Goal: Task Accomplishment & Management: Manage account settings

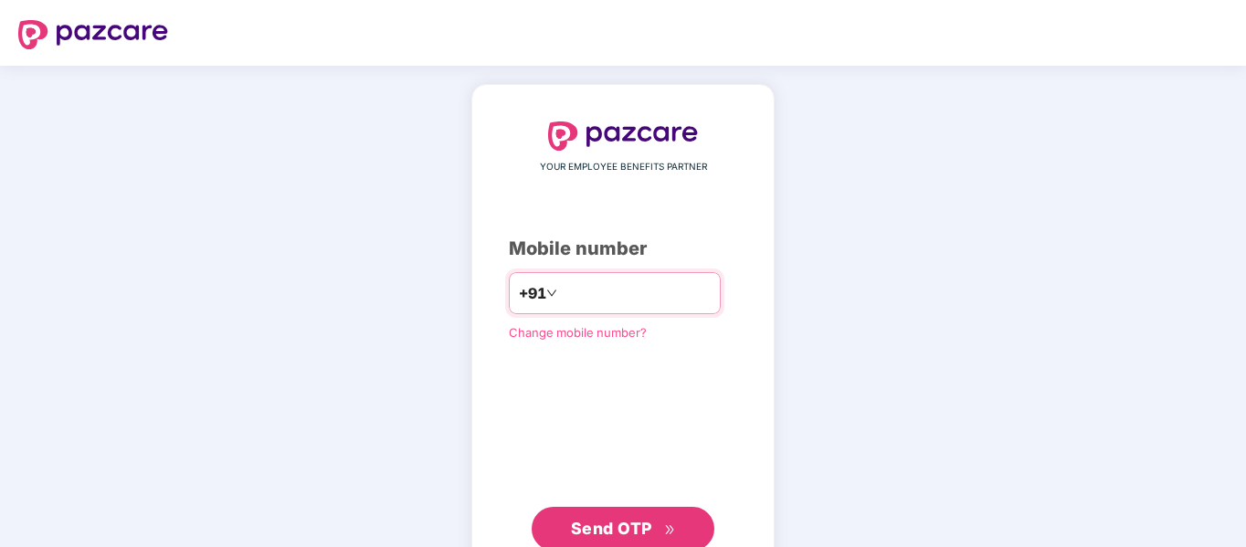
type input "**********"
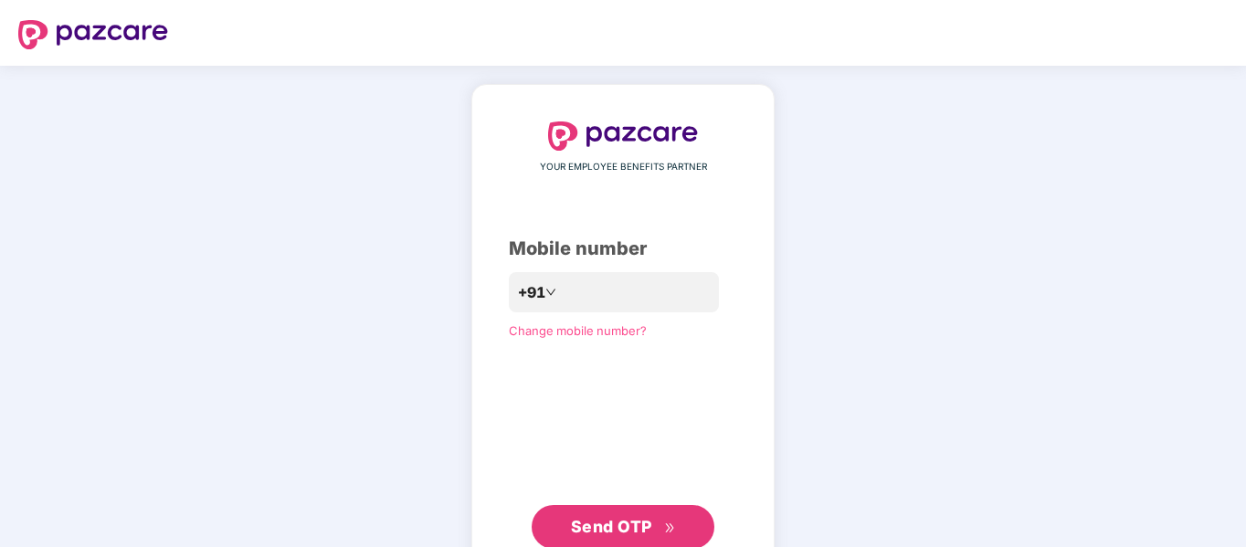
click at [642, 531] on span "Send OTP" at bounding box center [611, 526] width 81 height 19
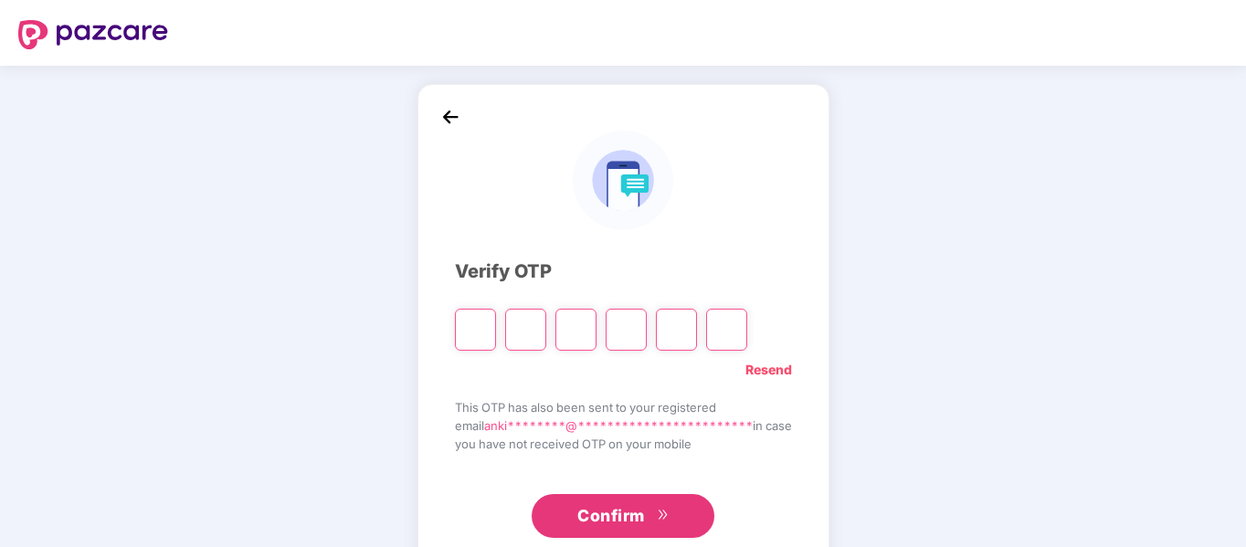
type input "*"
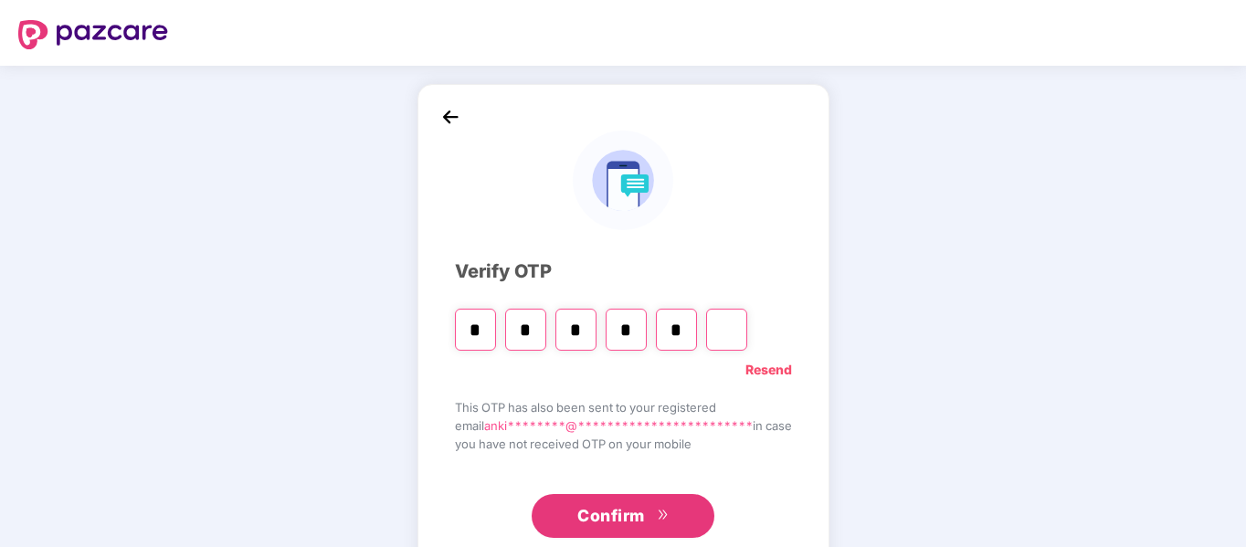
type input "*"
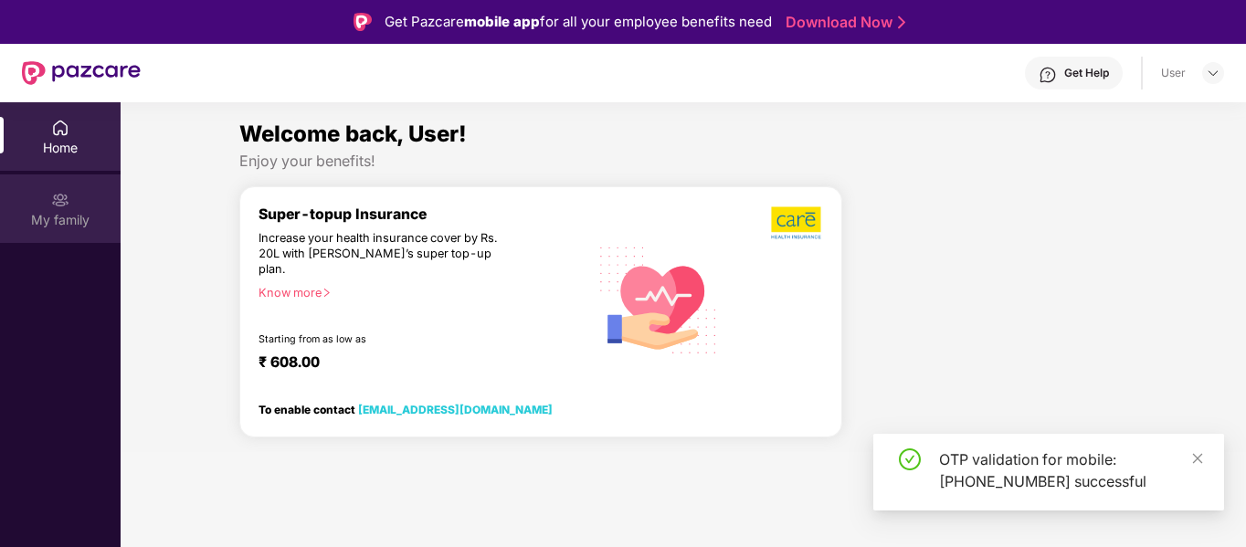
click at [77, 206] on div "My family" at bounding box center [60, 208] width 121 height 69
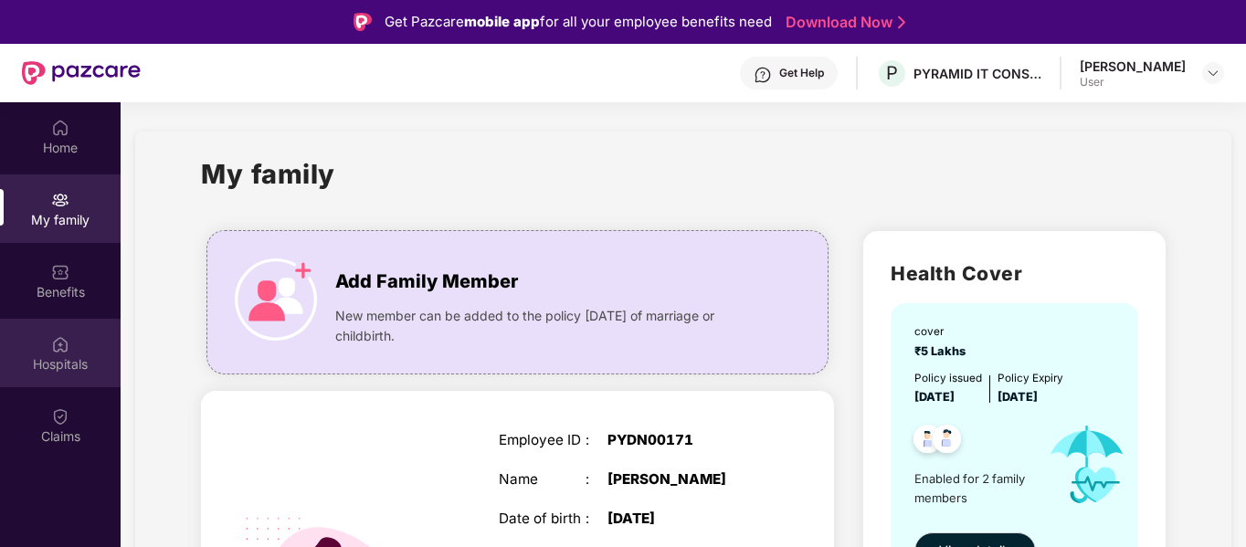
click at [58, 351] on img at bounding box center [60, 344] width 18 height 18
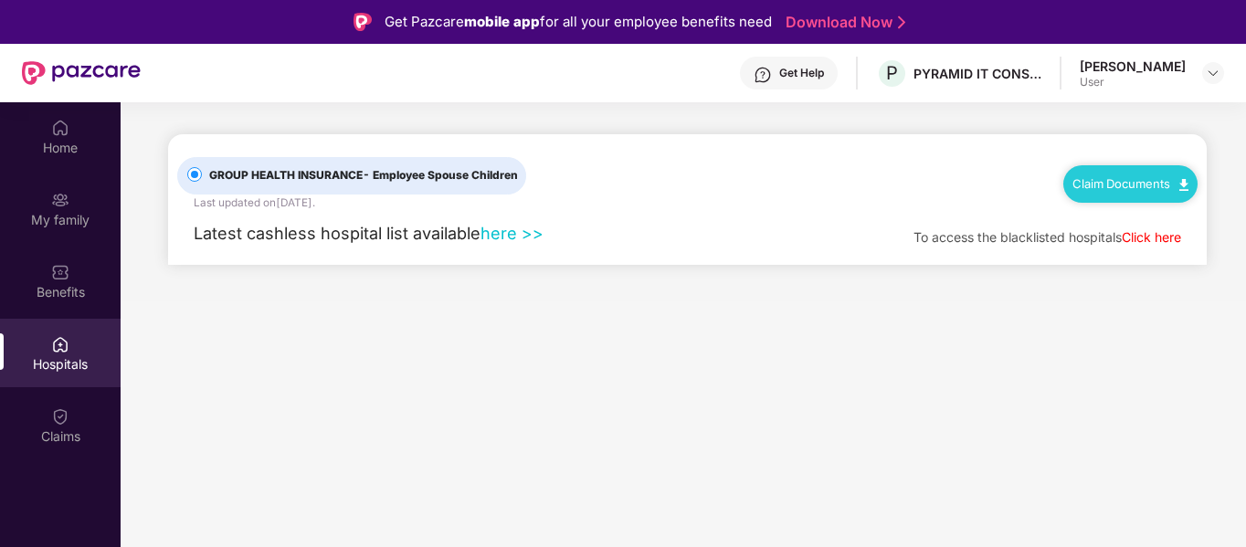
click at [498, 232] on link "here >>" at bounding box center [511, 233] width 63 height 20
click at [1212, 77] on img at bounding box center [1213, 73] width 15 height 15
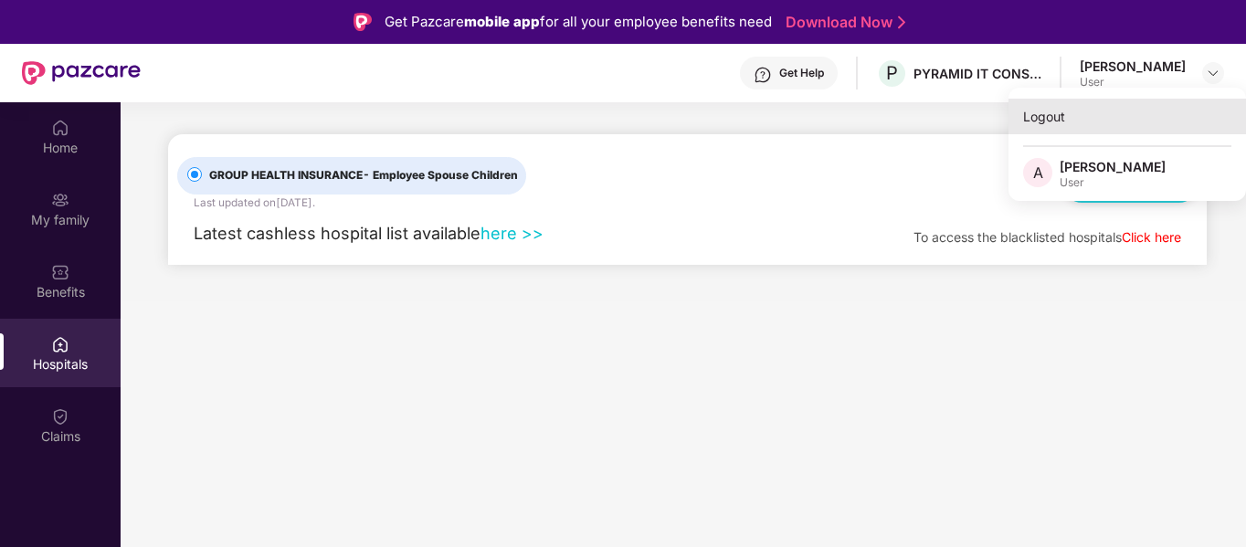
click at [1058, 119] on div "Logout" at bounding box center [1126, 117] width 237 height 36
